Goal: Information Seeking & Learning: Learn about a topic

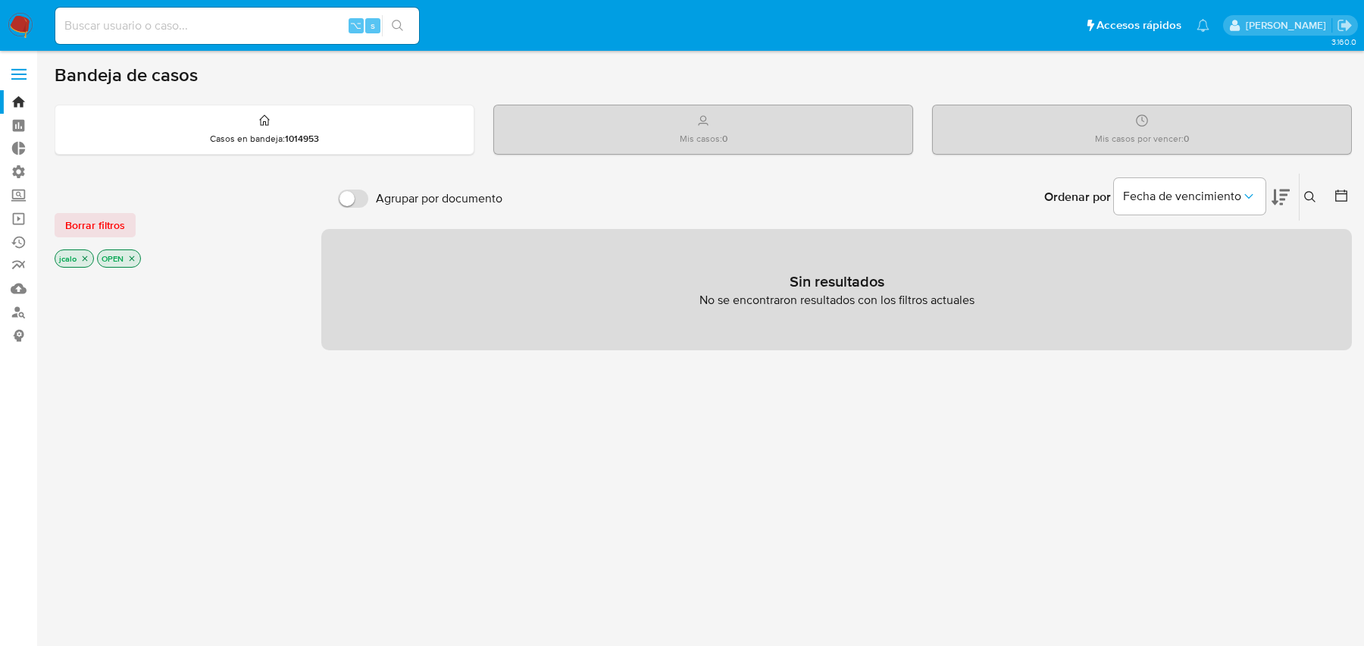
click at [141, 256] on div "jcalo OPEN" at bounding box center [176, 259] width 243 height 21
click at [133, 256] on icon "close-filter" at bounding box center [131, 258] width 9 height 9
click at [79, 263] on p "jcalo" at bounding box center [74, 260] width 38 height 17
click at [81, 261] on icon "close-filter" at bounding box center [84, 259] width 9 height 9
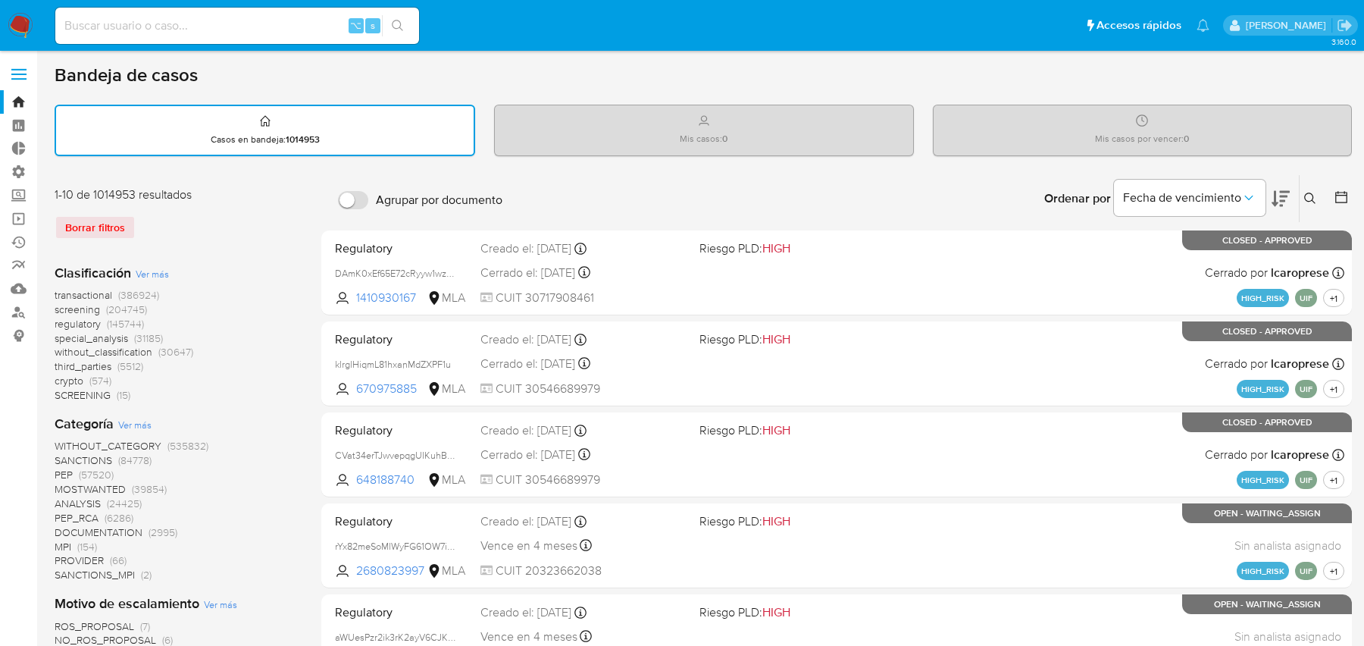
scroll to position [1253, 0]
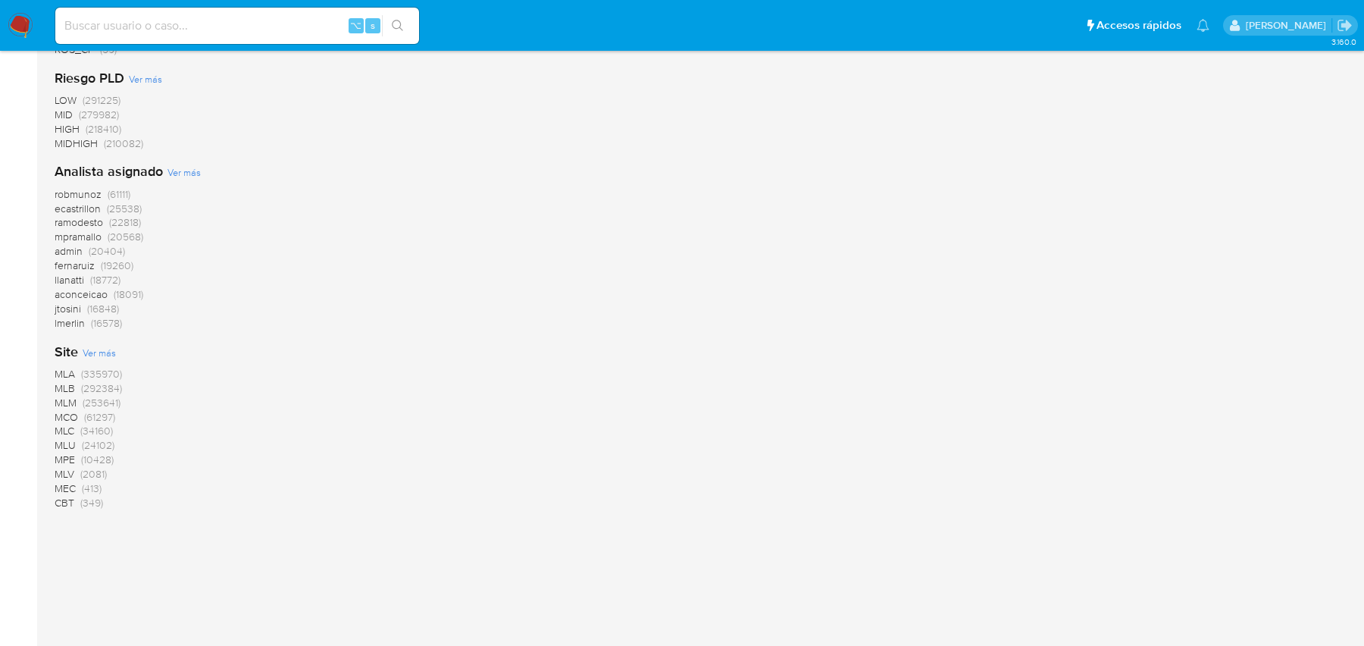
click at [69, 386] on span "MLB" at bounding box center [65, 387] width 20 height 15
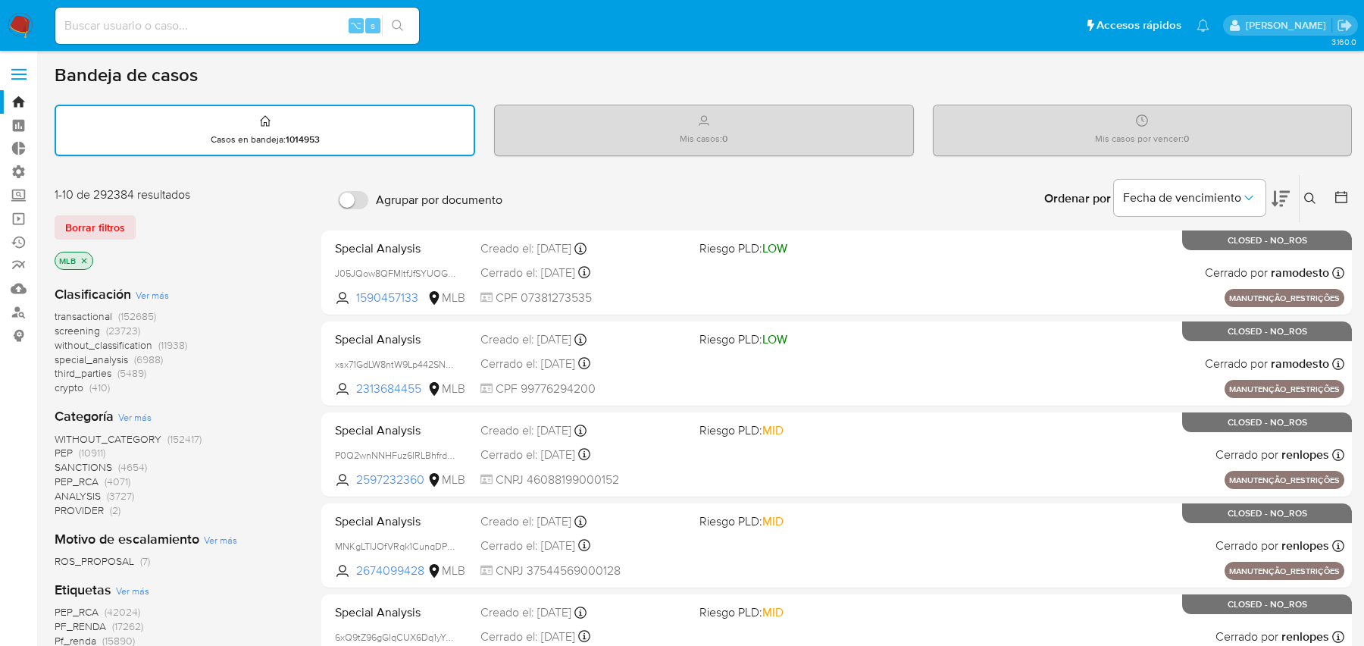
click at [99, 315] on span "transactional" at bounding box center [84, 315] width 58 height 15
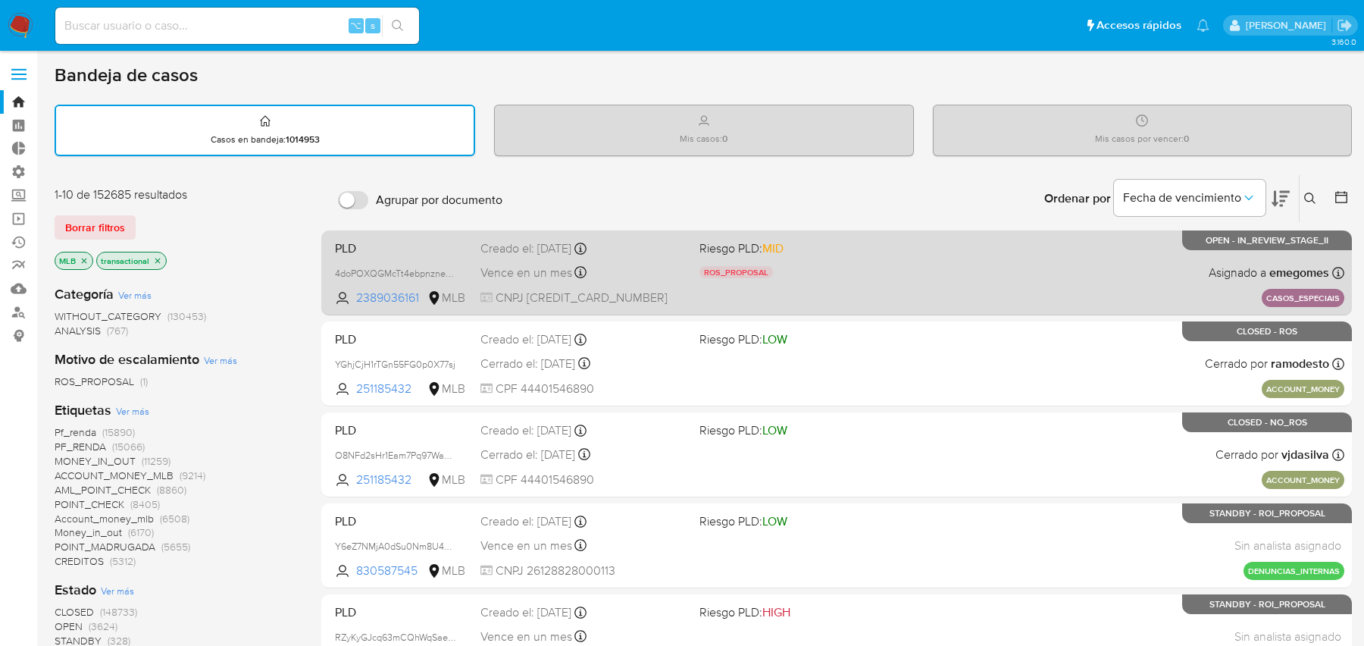
scroll to position [642, 0]
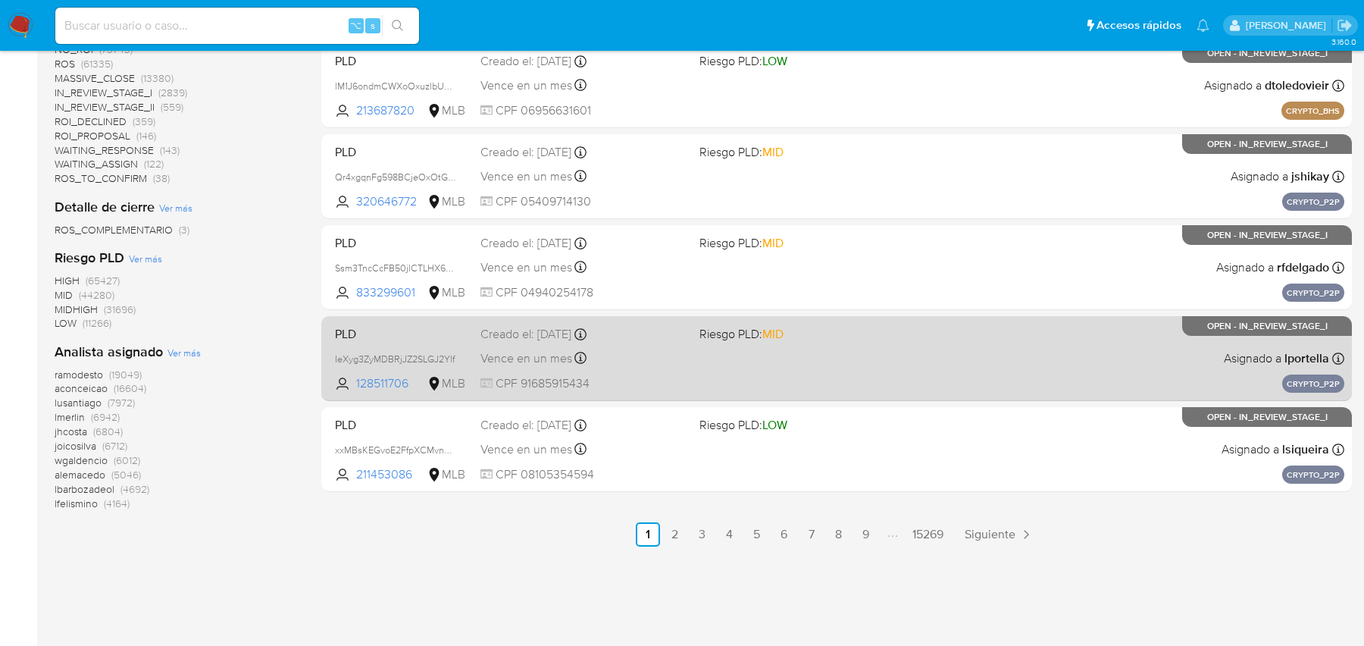
click at [831, 345] on div "PLD IeXyg3ZyMDBRjJZ2SLGJ2Ylf 128511706 MLB Riesgo PLD: MID Creado el: [DATE] Cr…" at bounding box center [836, 358] width 1015 height 77
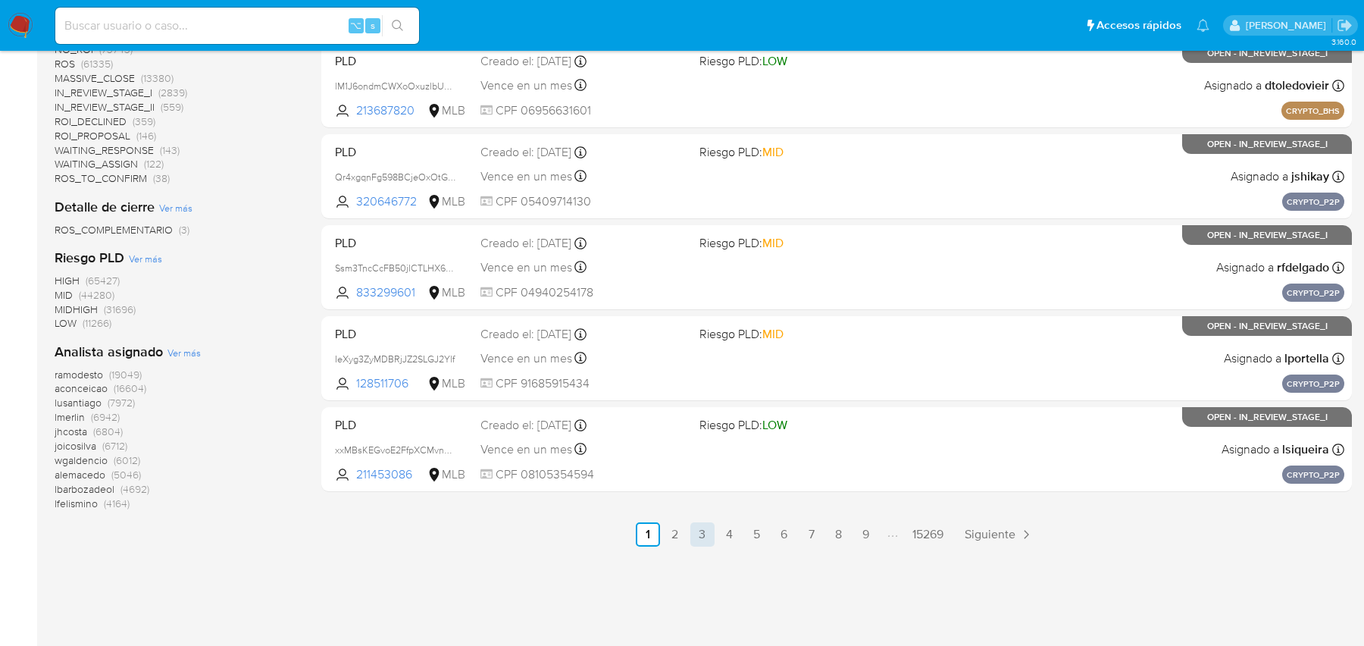
click at [694, 522] on link "3" at bounding box center [702, 534] width 24 height 24
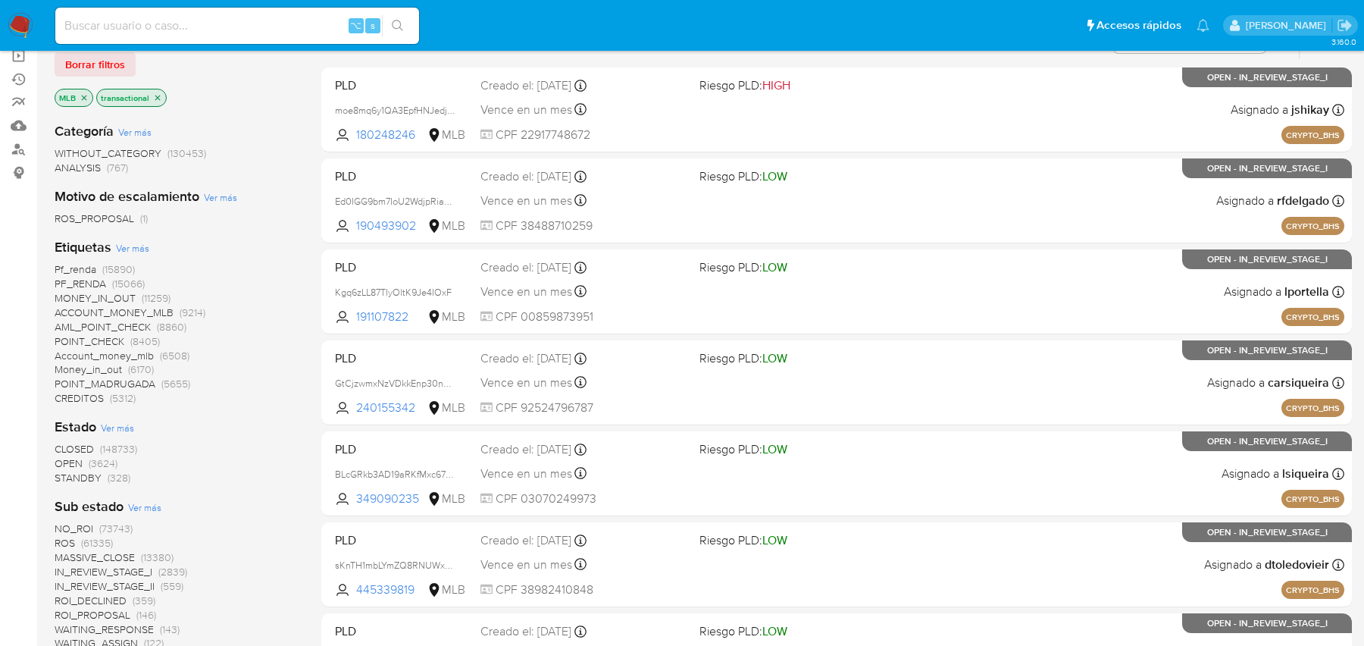
scroll to position [394, 0]
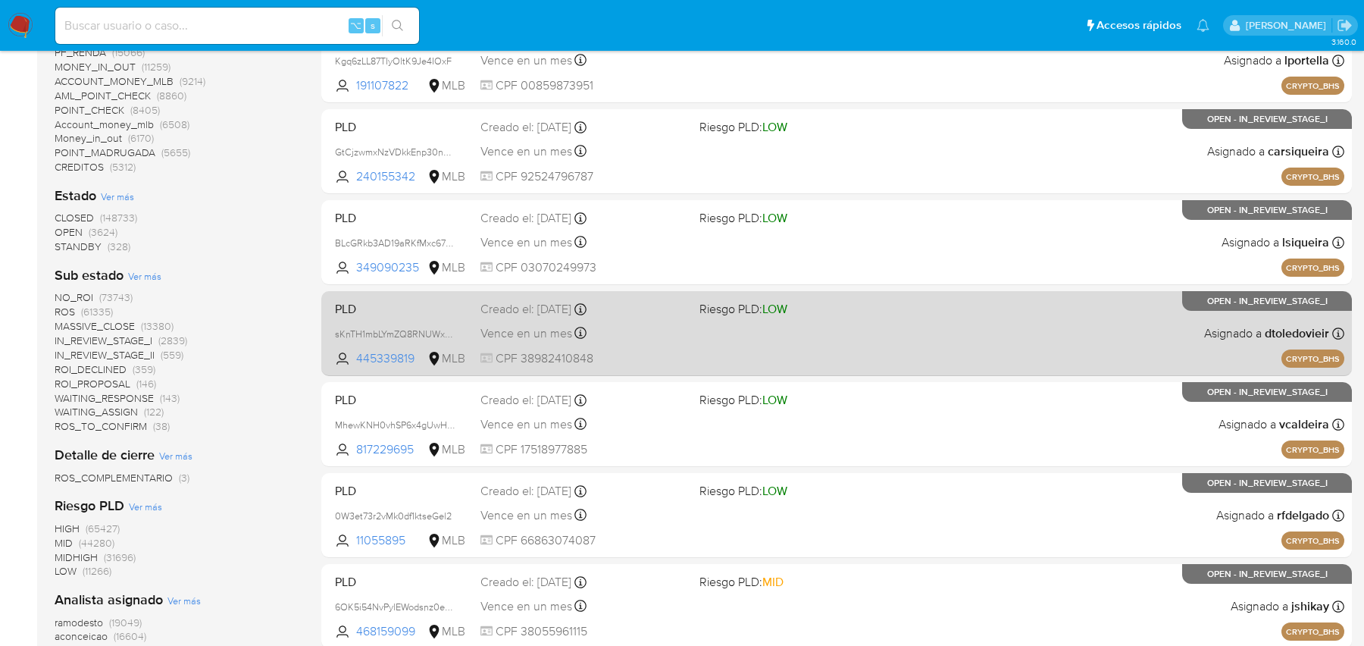
click at [551, 348] on div "PLD sKnTH1mbLYmZQ8RNUWxa9XRx 445339819 MLB Riesgo PLD: LOW Creado el: [DATE] Cr…" at bounding box center [836, 333] width 1015 height 77
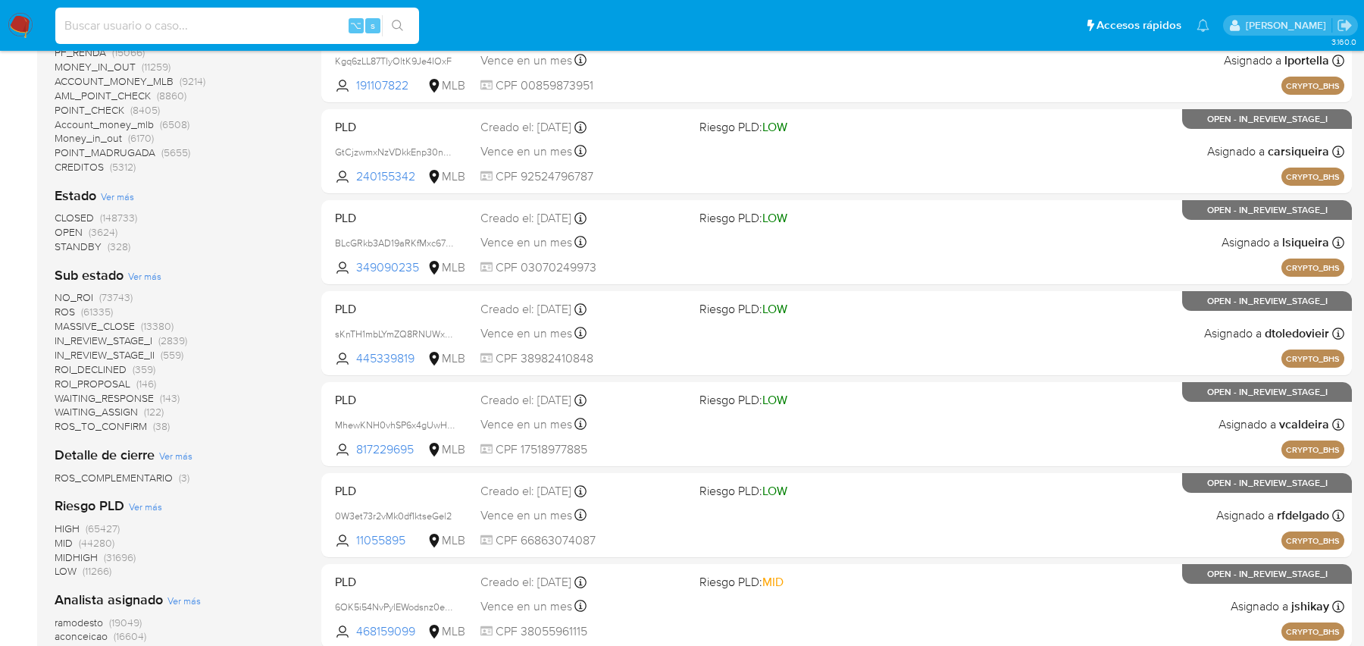
click at [252, 16] on input at bounding box center [237, 26] width 364 height 20
paste input "BLGmFLDr9TdvyG82WqvCjA9z"
type input "BLGmFLDr9TdvyG82WqvCjA9z"
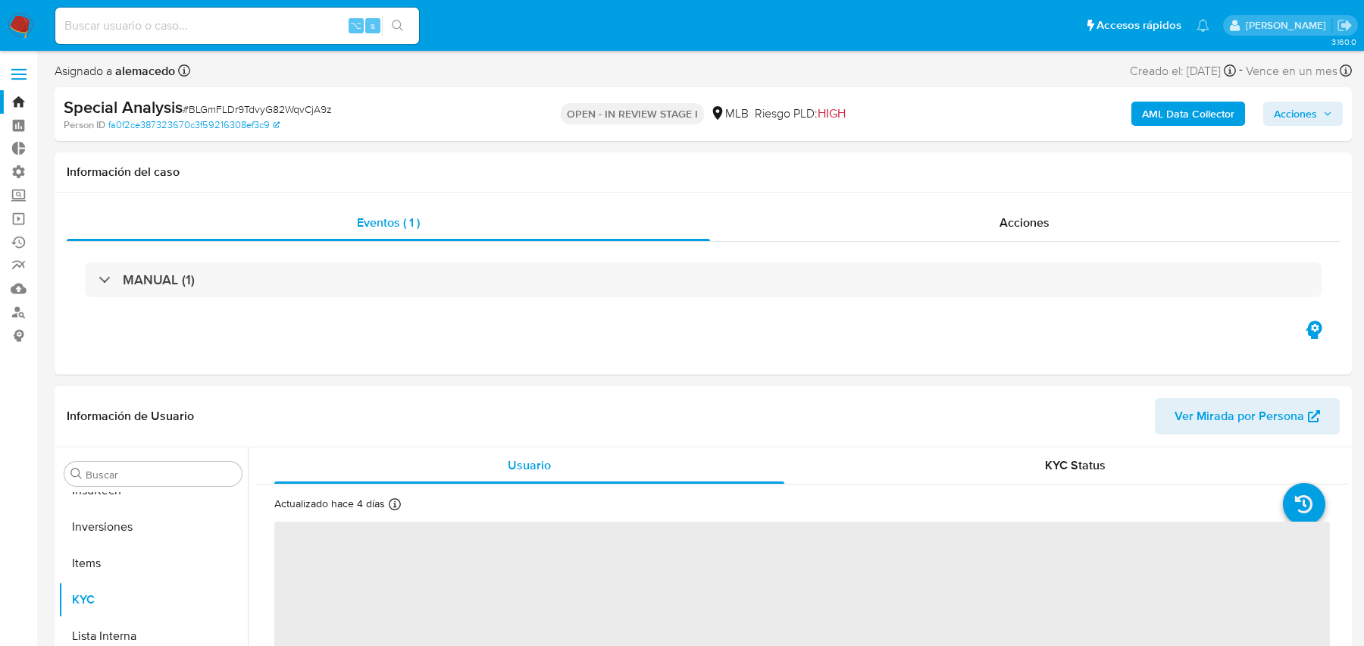
scroll to position [713, 0]
click at [1163, 109] on b "AML Data Collector" at bounding box center [1188, 114] width 92 height 24
select select "10"
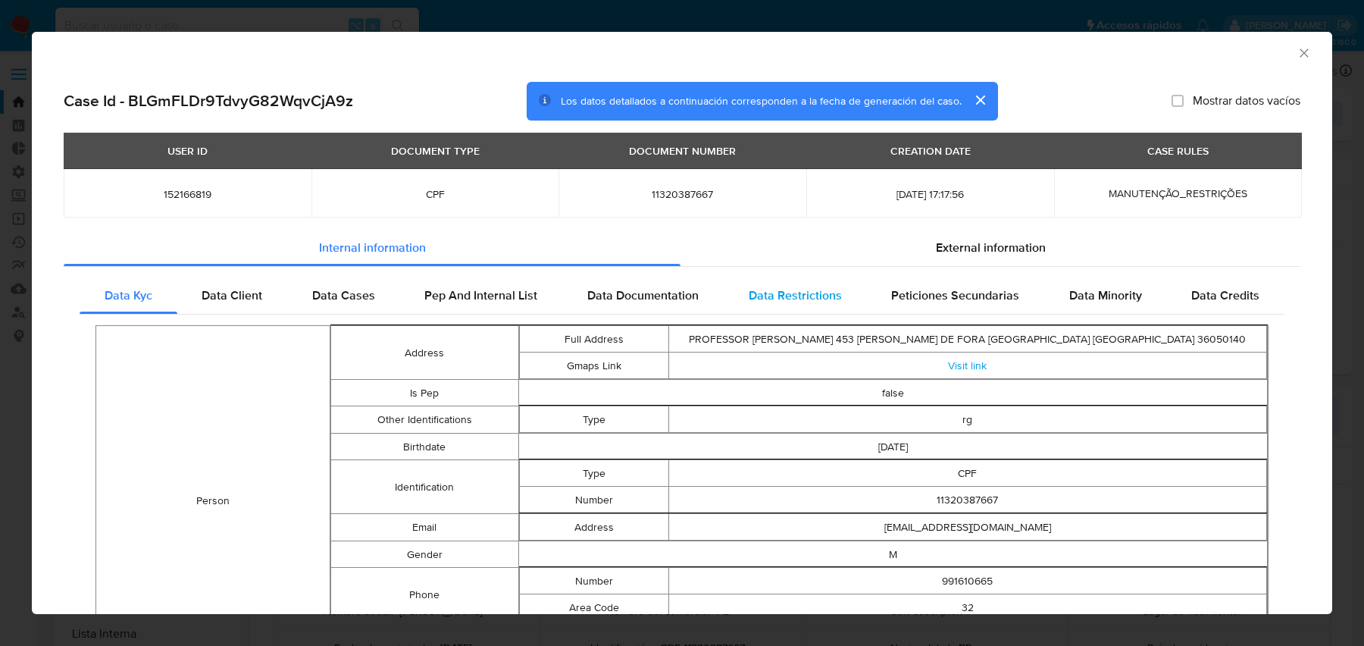
click at [818, 286] on div "Data Restrictions" at bounding box center [795, 295] width 143 height 36
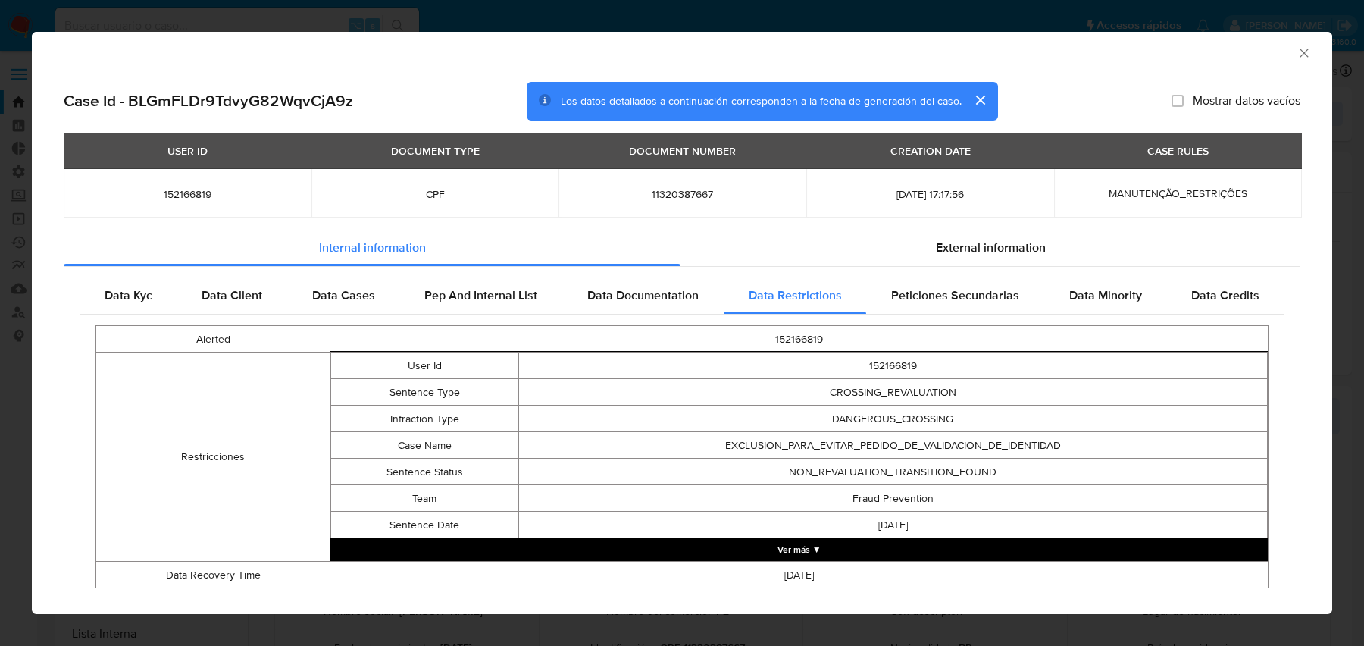
click at [754, 537] on td "[DATE]" at bounding box center [892, 525] width 749 height 27
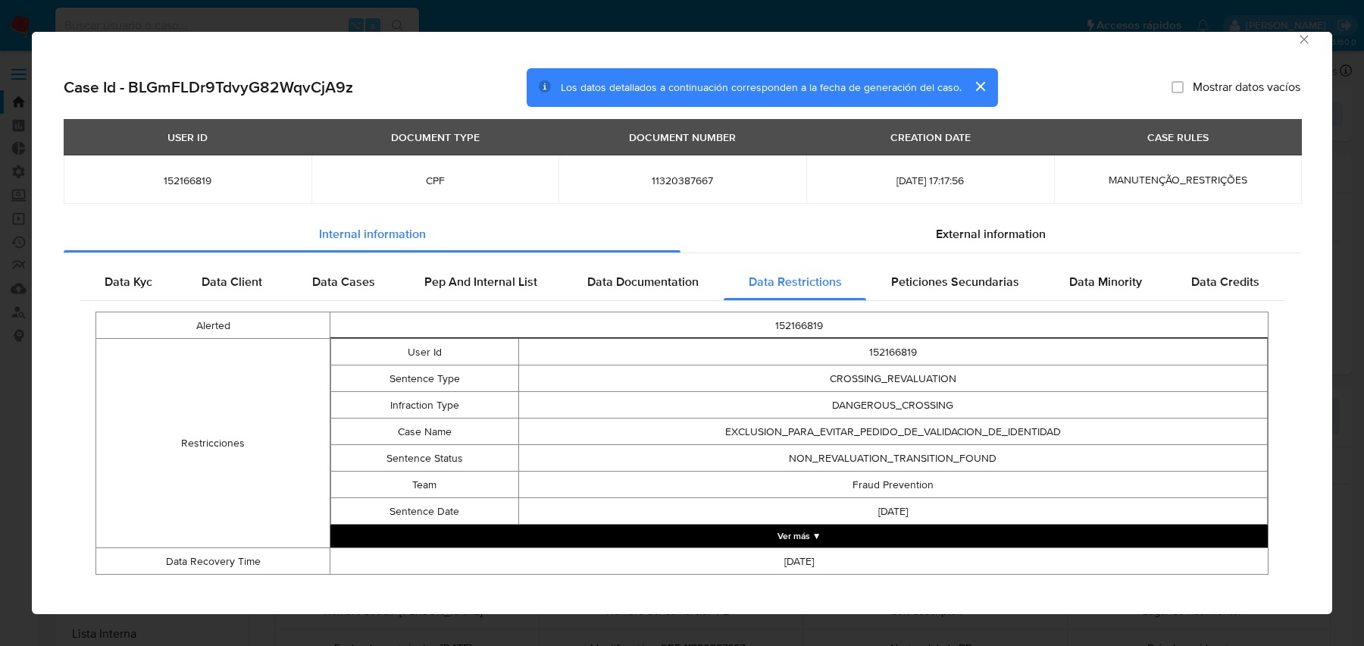
click at [751, 536] on button "Ver más ▼" at bounding box center [798, 535] width 937 height 23
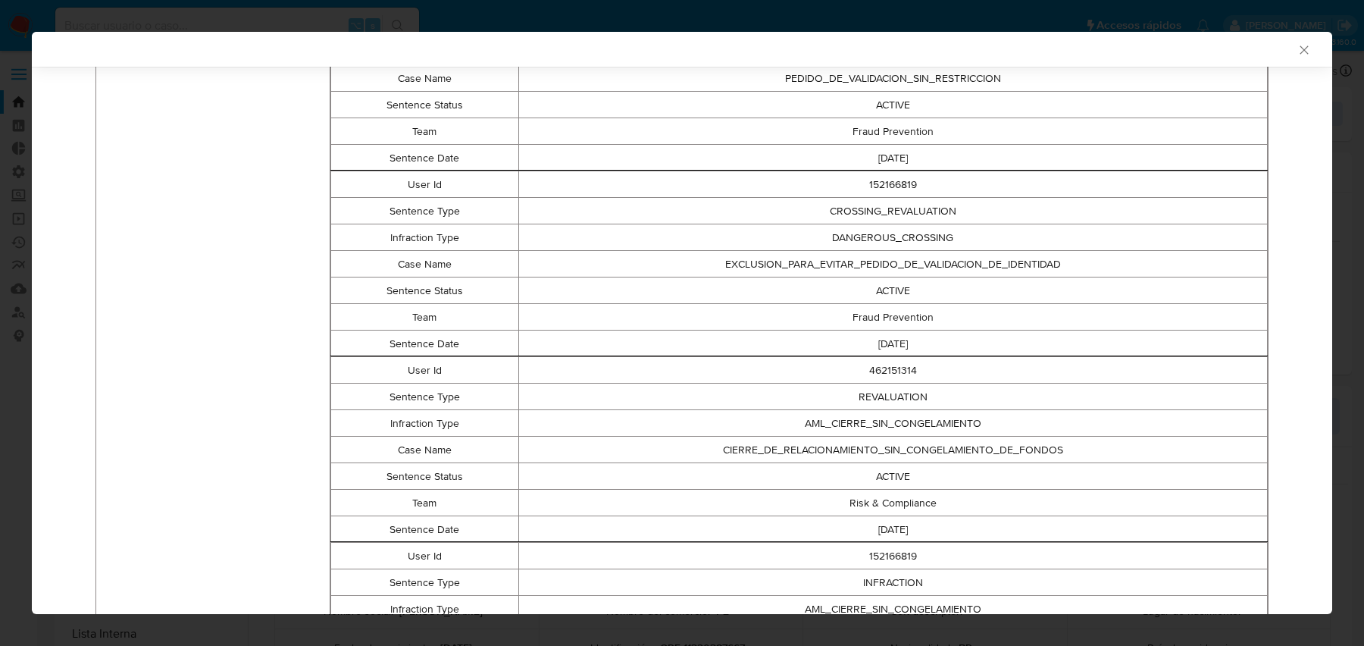
scroll to position [1695, 0]
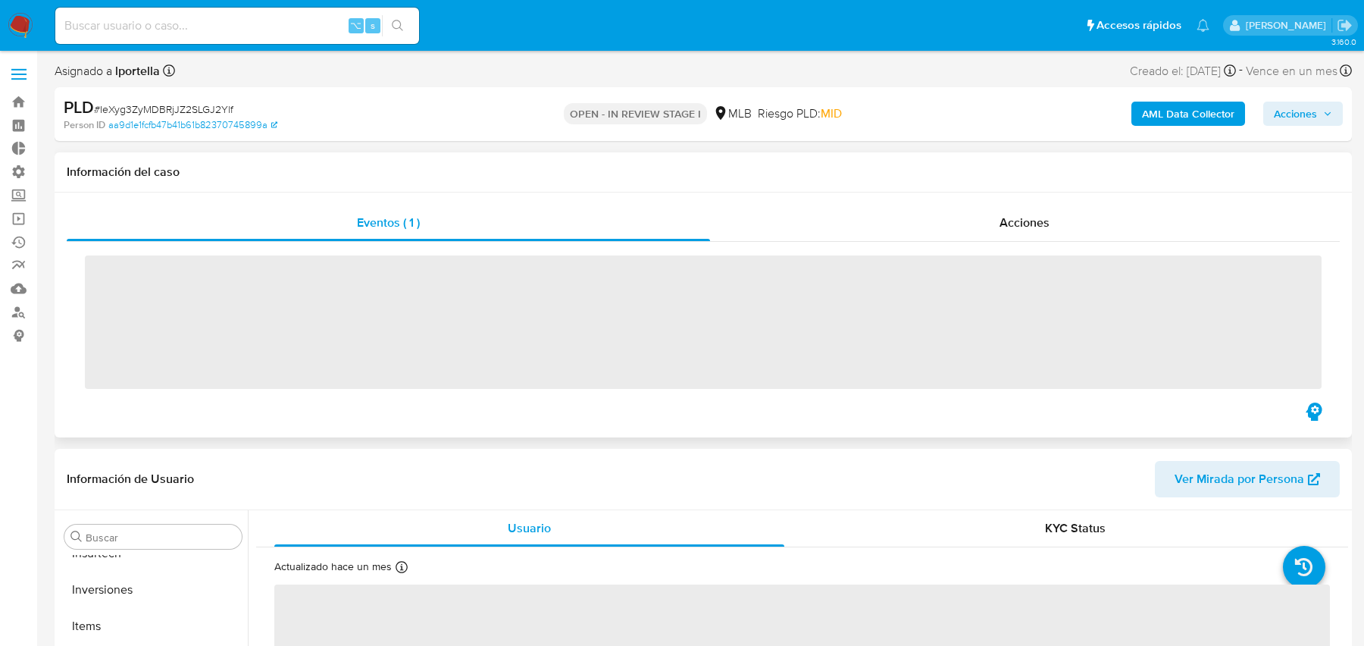
scroll to position [713, 0]
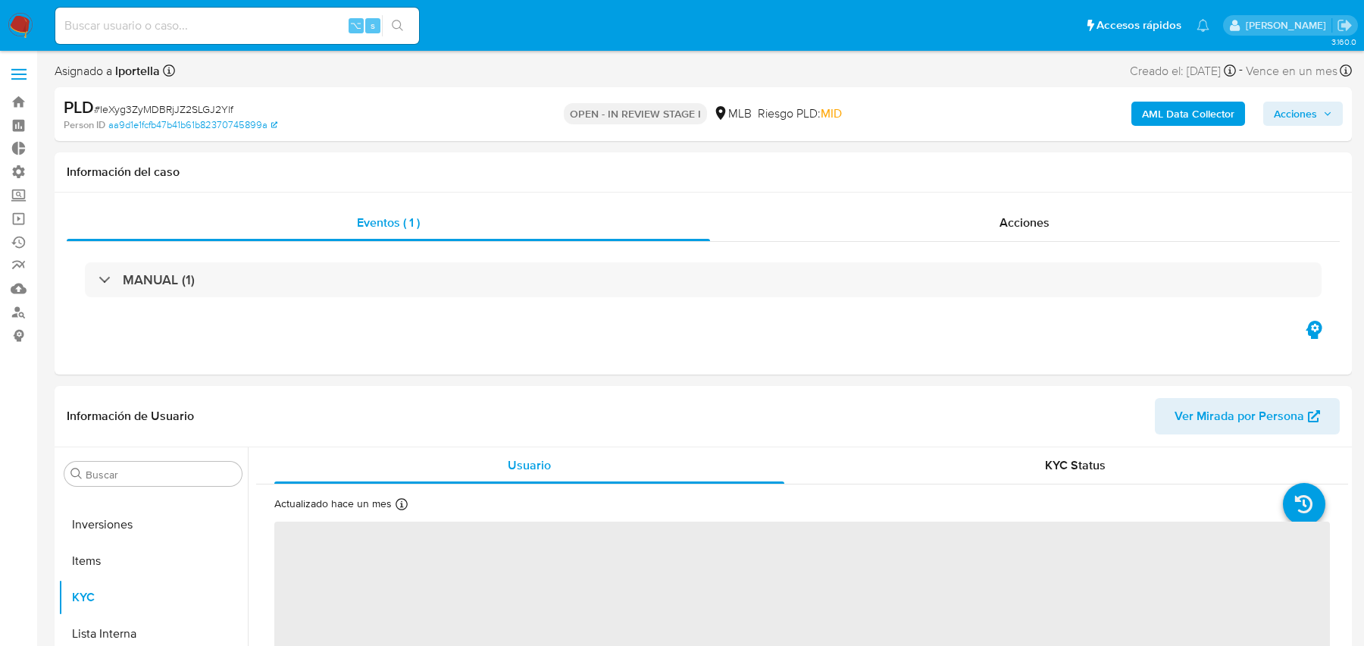
click at [1169, 105] on b "AML Data Collector" at bounding box center [1188, 114] width 92 height 24
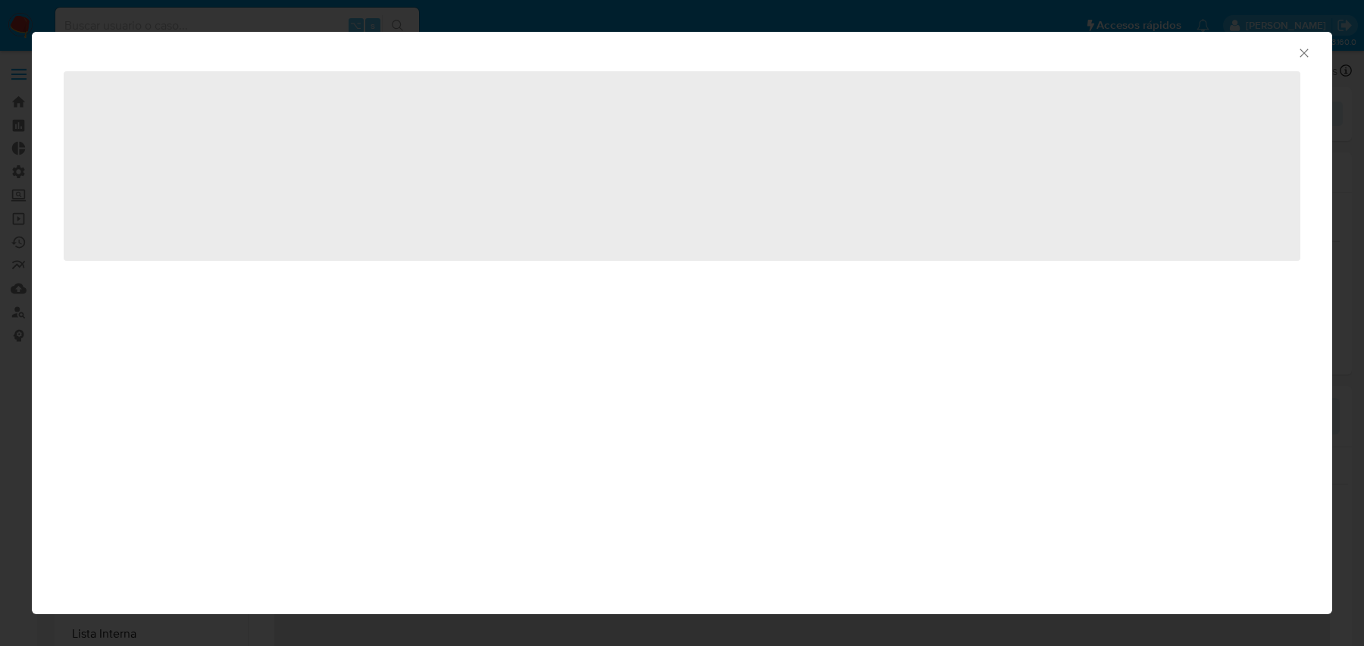
select select "10"
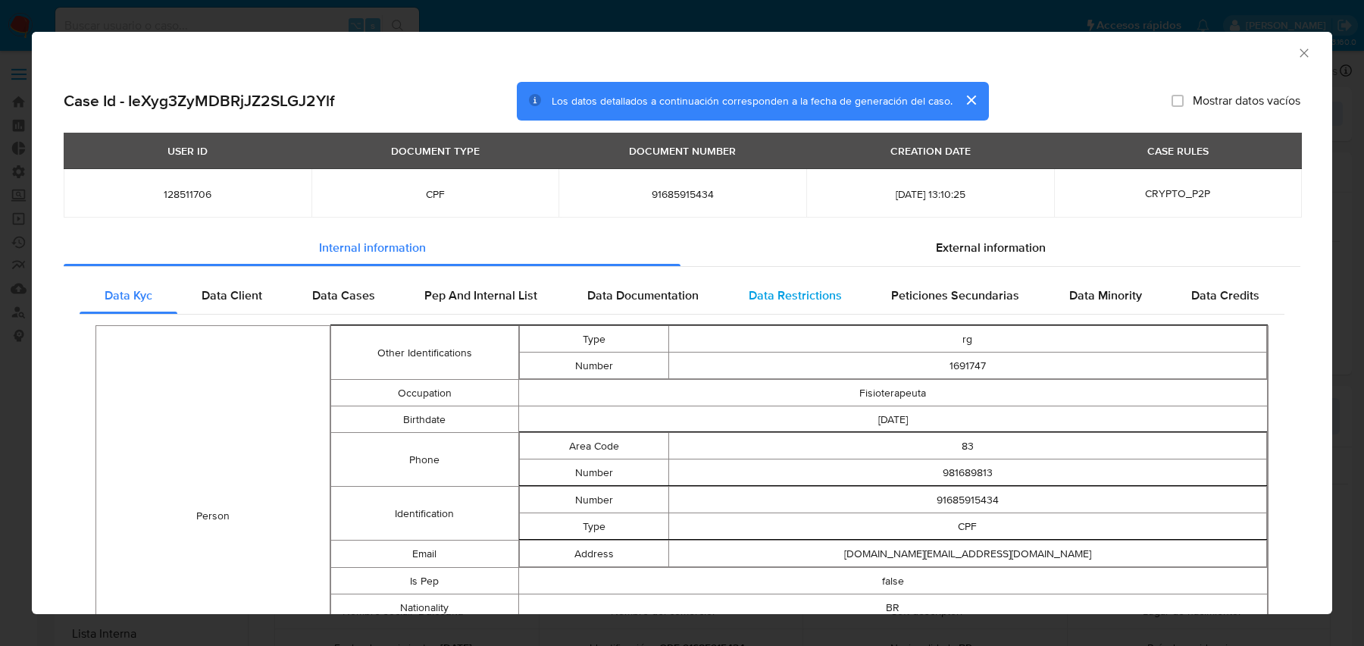
click at [855, 284] on div "Data Restrictions" at bounding box center [795, 295] width 143 height 36
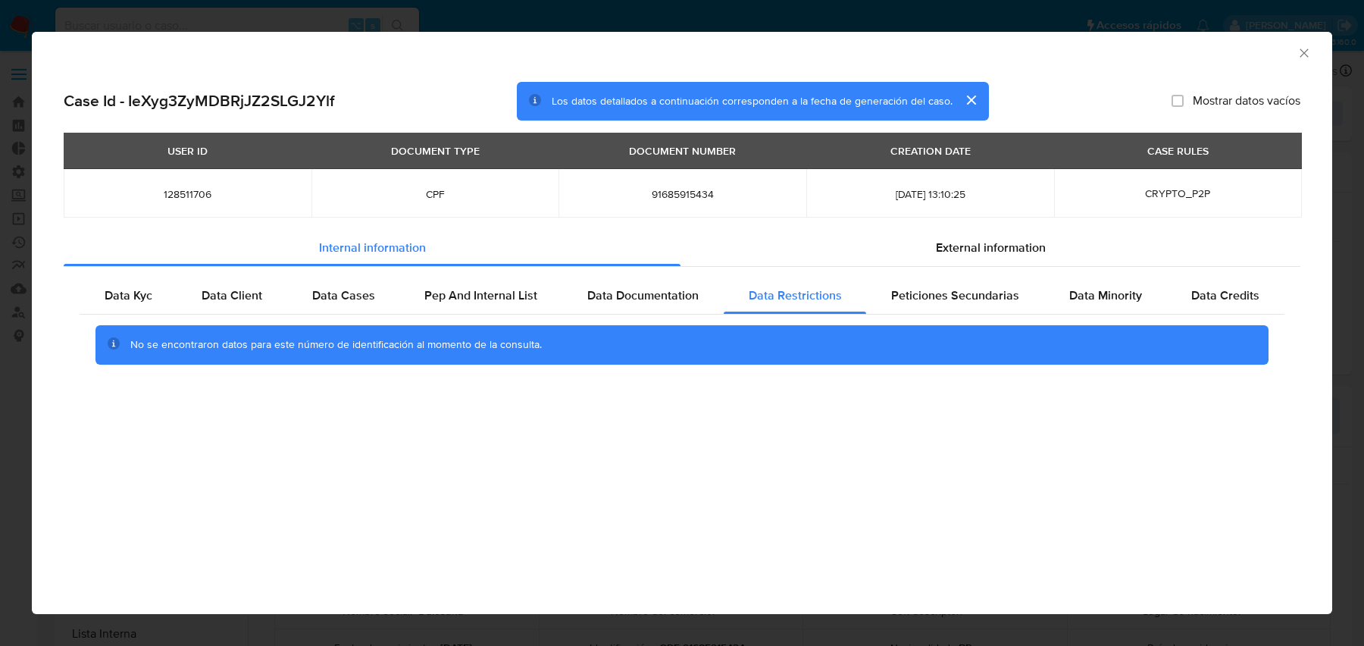
click at [1303, 46] on icon "Cerrar ventana" at bounding box center [1304, 52] width 15 height 15
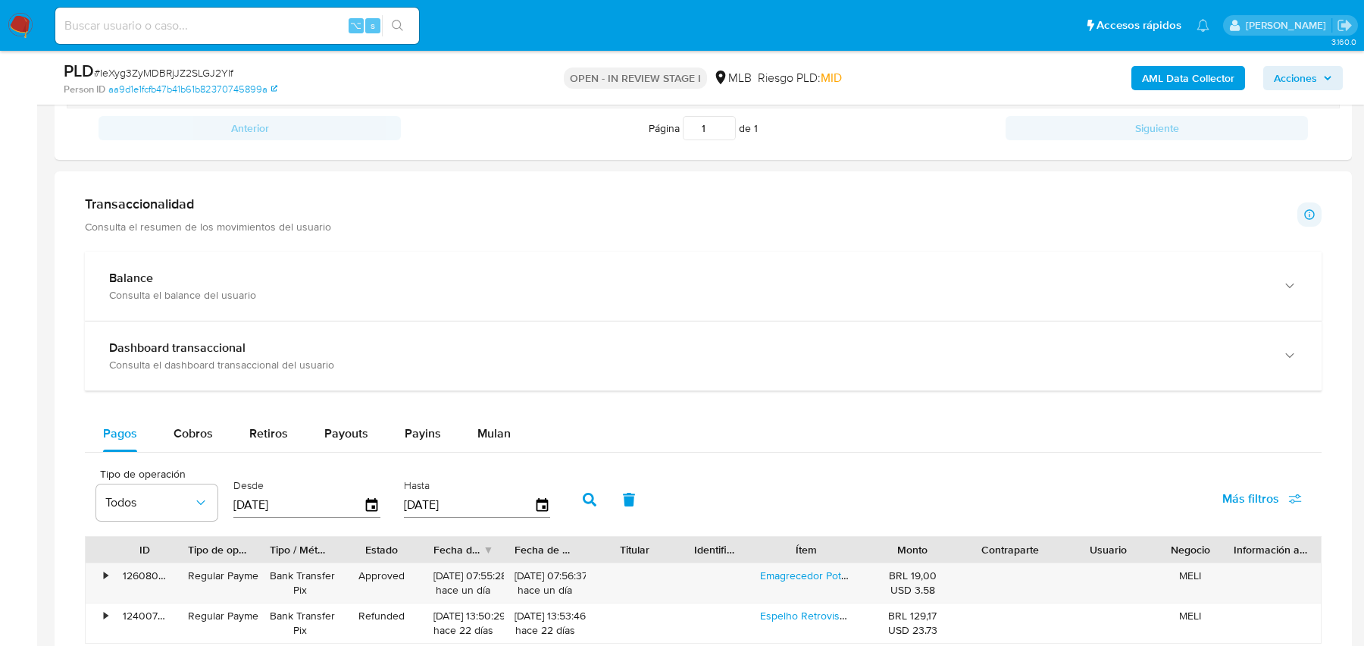
scroll to position [1267, 0]
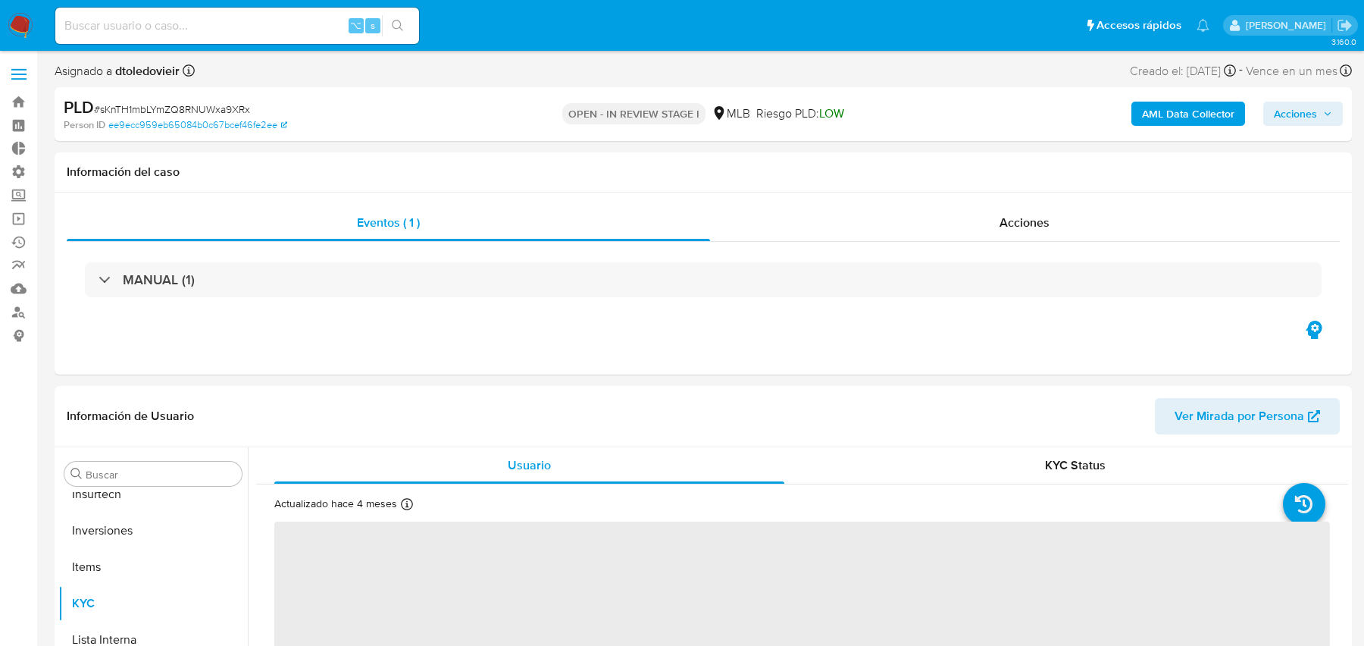
scroll to position [713, 0]
select select "10"
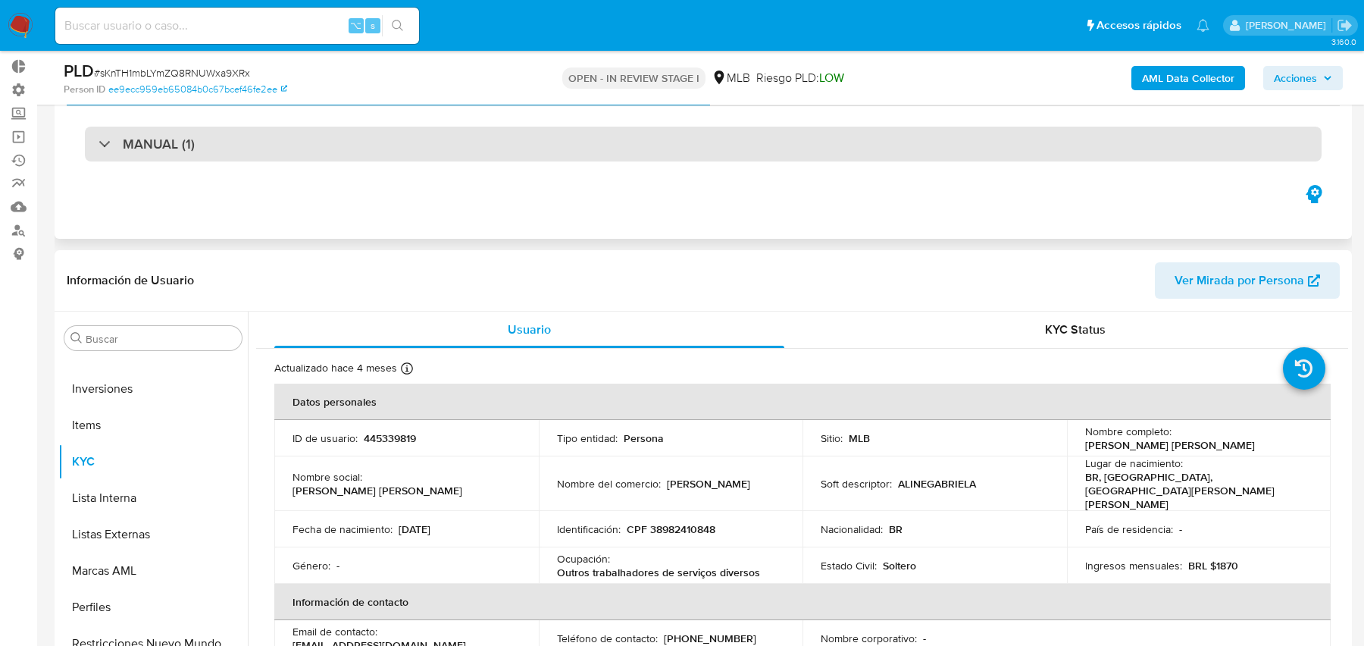
scroll to position [0, 0]
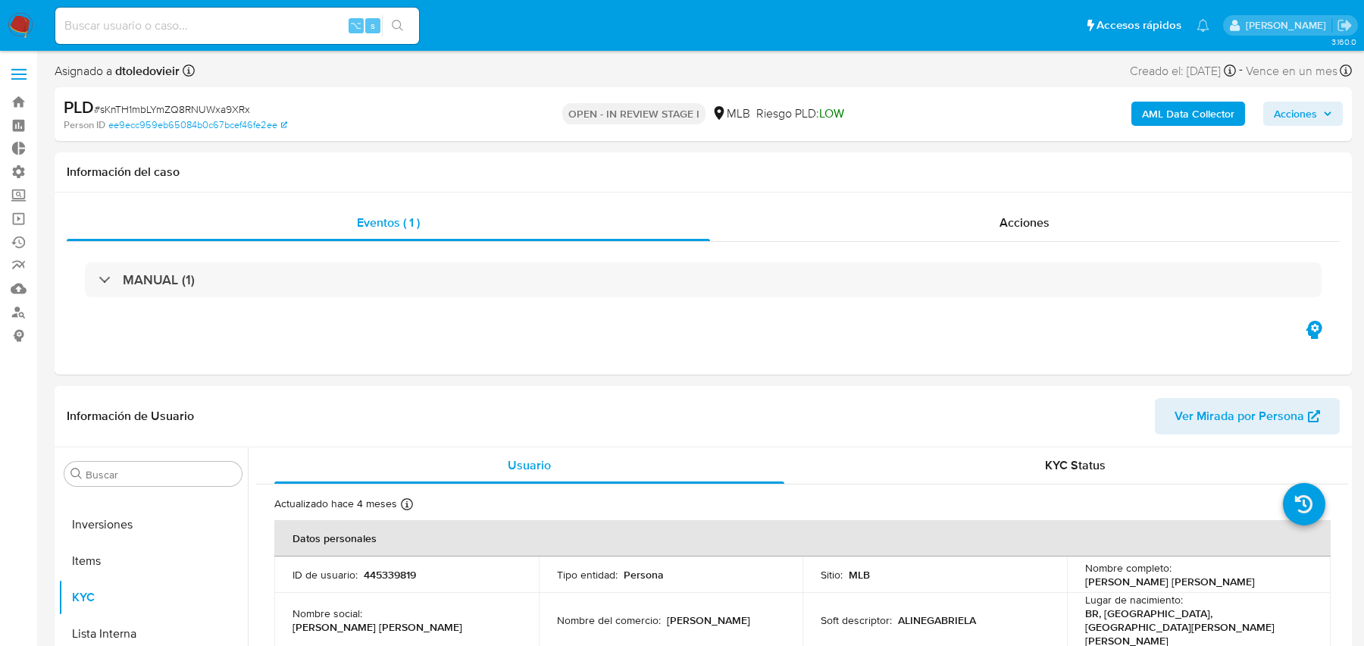
click at [1208, 113] on b "AML Data Collector" at bounding box center [1188, 114] width 92 height 24
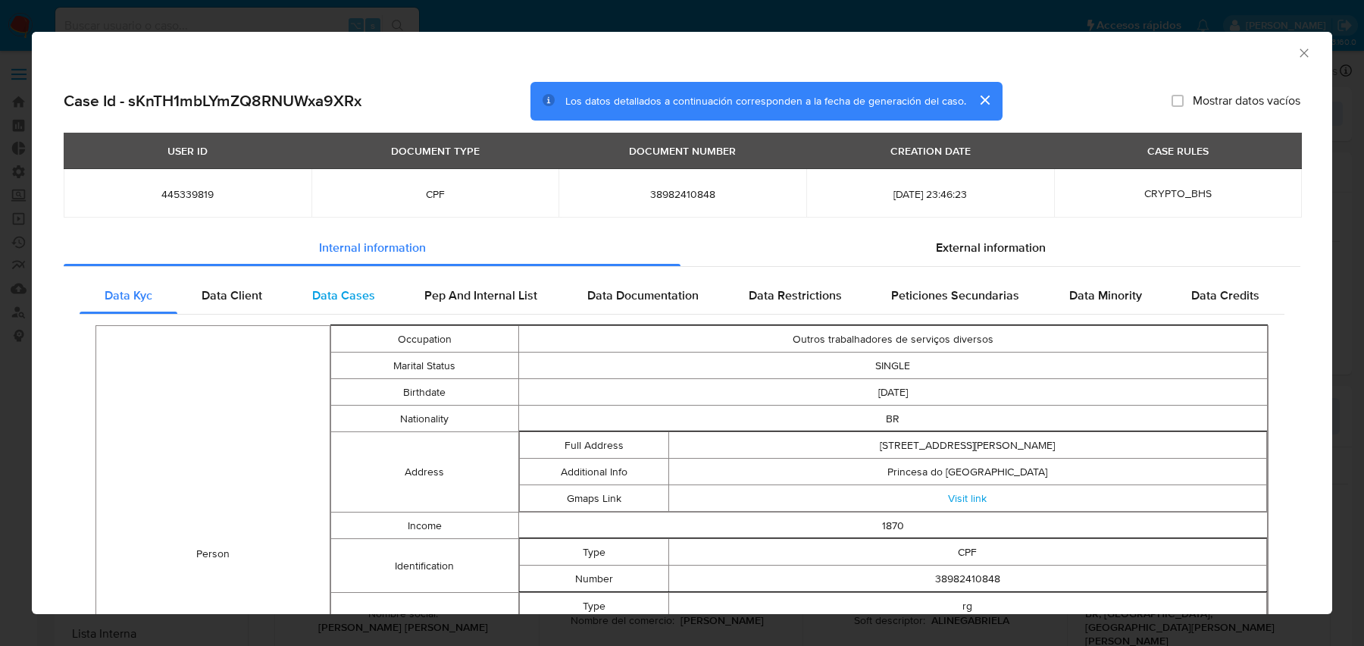
click at [368, 306] on div "Data Cases" at bounding box center [343, 295] width 113 height 36
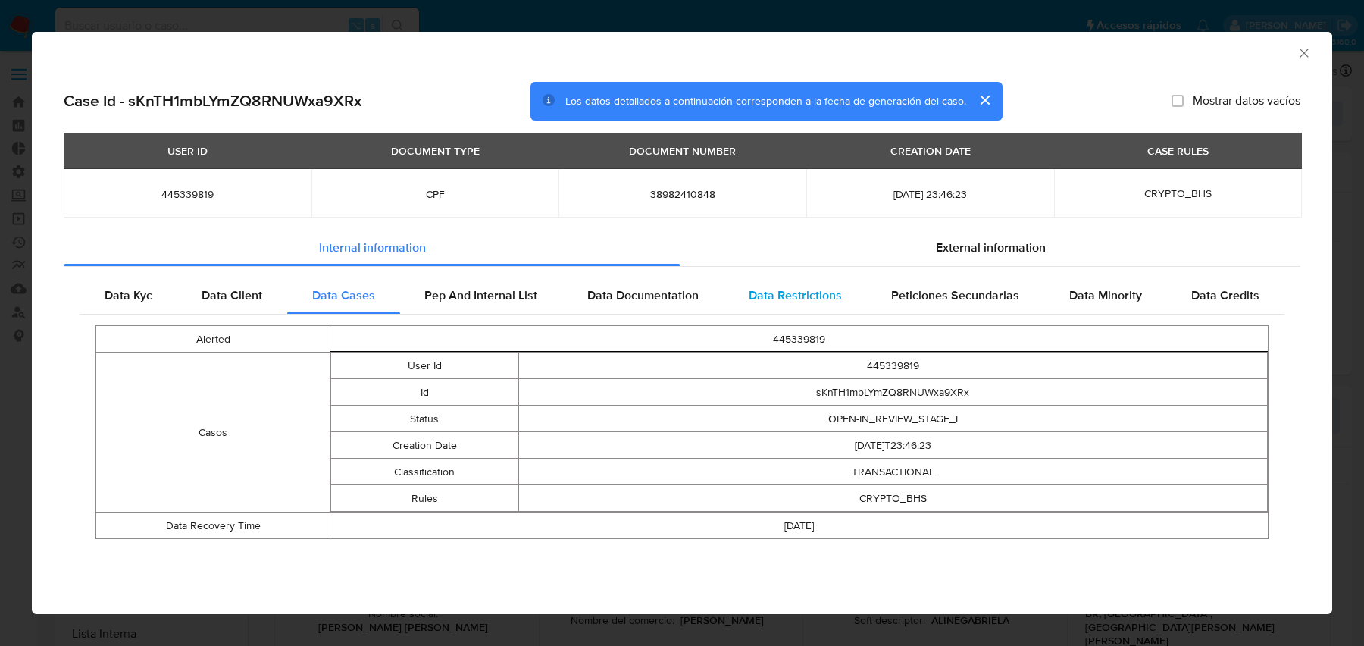
click at [821, 305] on div "Data Restrictions" at bounding box center [795, 295] width 143 height 36
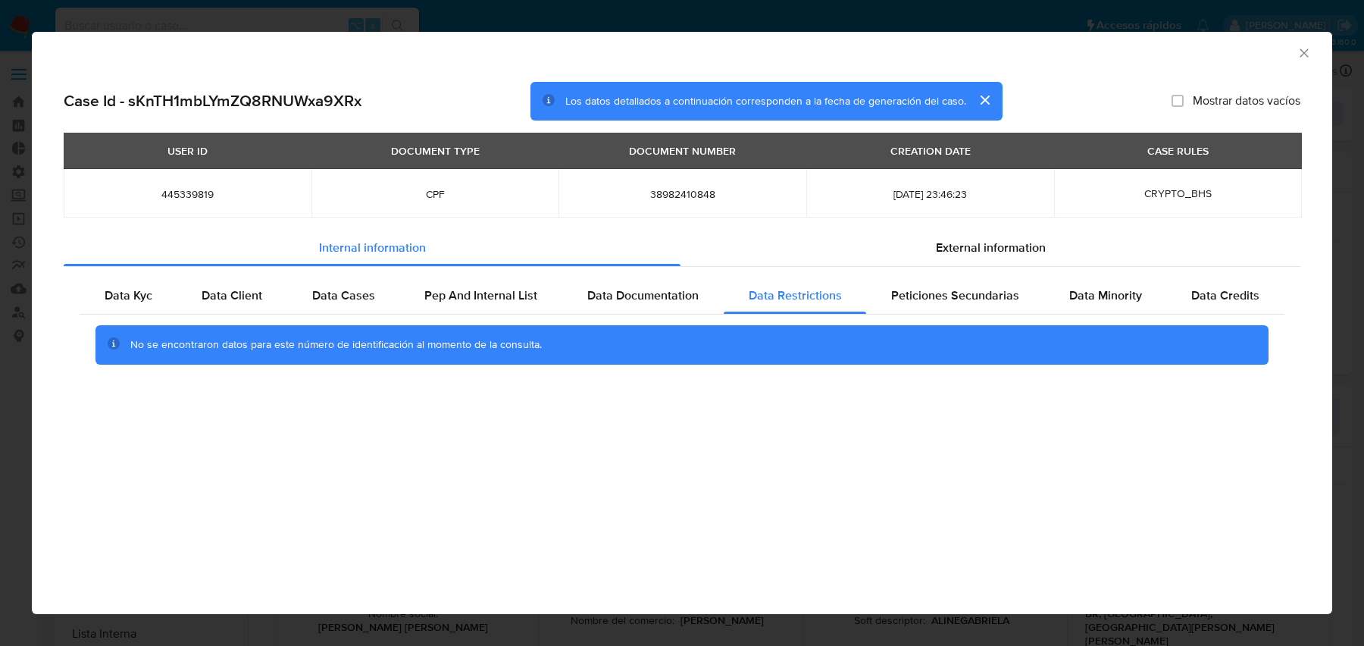
click at [402, 20] on div "AML Data Collector Case Id - sKnTH1mbLYmZQ8RNUWxa9XRx Los datos detallados a co…" at bounding box center [682, 323] width 1364 height 646
